Goal: Task Accomplishment & Management: Use online tool/utility

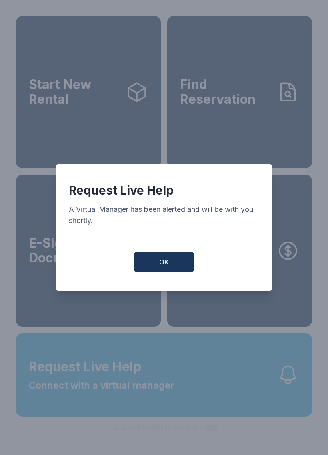
click at [176, 268] on button "OK" at bounding box center [164, 262] width 60 height 20
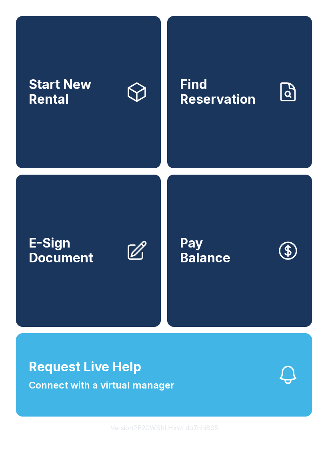
click at [147, 392] on span "Connect with a virtual manager" at bounding box center [102, 385] width 146 height 14
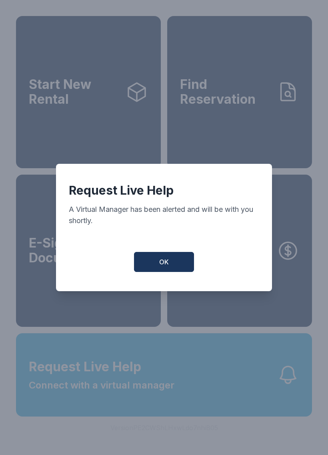
click at [163, 262] on span "OK" at bounding box center [164, 262] width 10 height 10
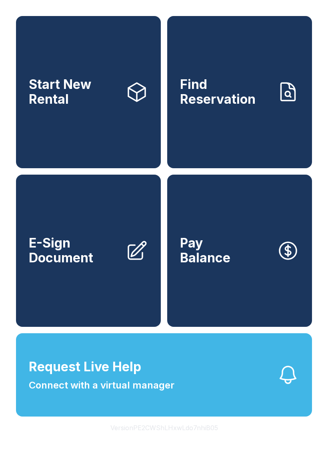
click at [222, 240] on link "Pay Balance" at bounding box center [239, 251] width 145 height 152
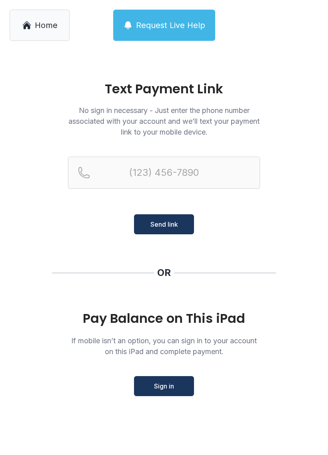
click at [168, 24] on span "Request Live Help" at bounding box center [170, 25] width 69 height 11
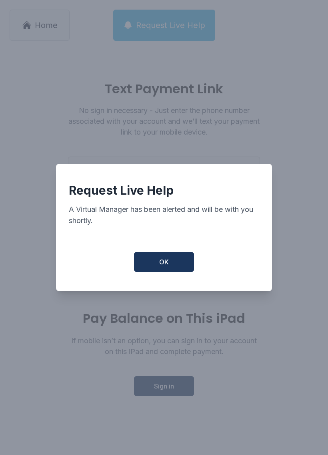
click at [167, 265] on span "OK" at bounding box center [164, 262] width 10 height 10
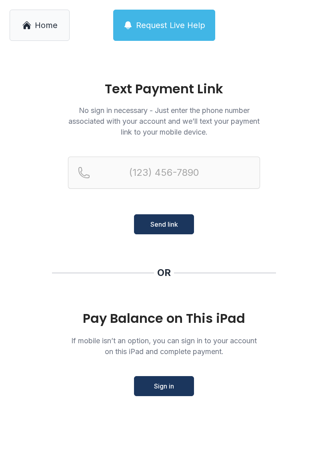
click at [49, 23] on span "Home" at bounding box center [46, 25] width 23 height 11
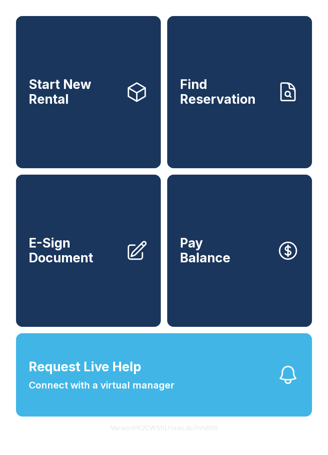
click at [293, 384] on icon "button" at bounding box center [288, 374] width 22 height 22
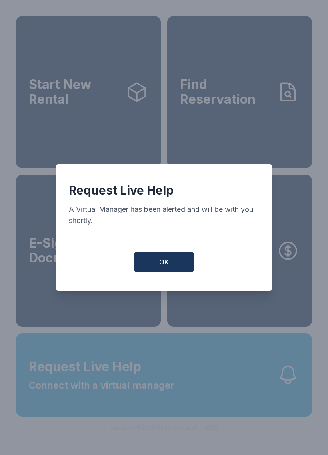
click at [187, 260] on button "OK" at bounding box center [164, 262] width 60 height 20
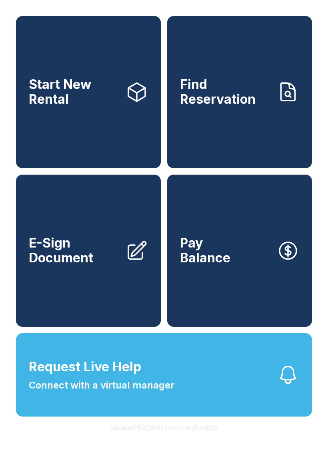
click at [227, 387] on button "Request Live Help Connect with a virtual manager" at bounding box center [164, 374] width 296 height 83
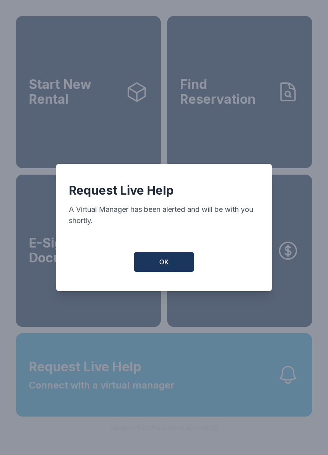
click at [181, 267] on button "OK" at bounding box center [164, 262] width 60 height 20
